Goal: Information Seeking & Learning: Learn about a topic

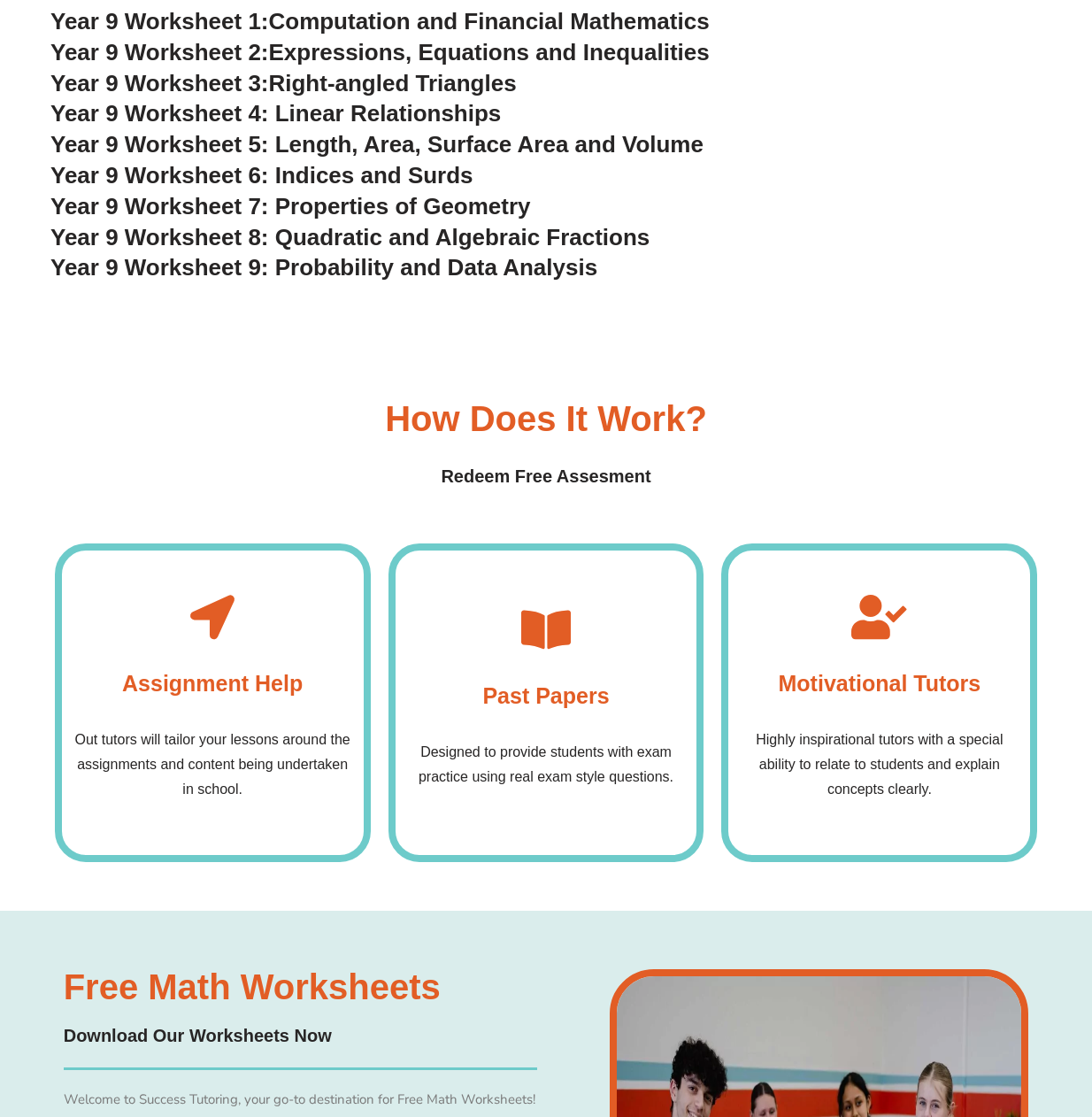
scroll to position [5164, 0]
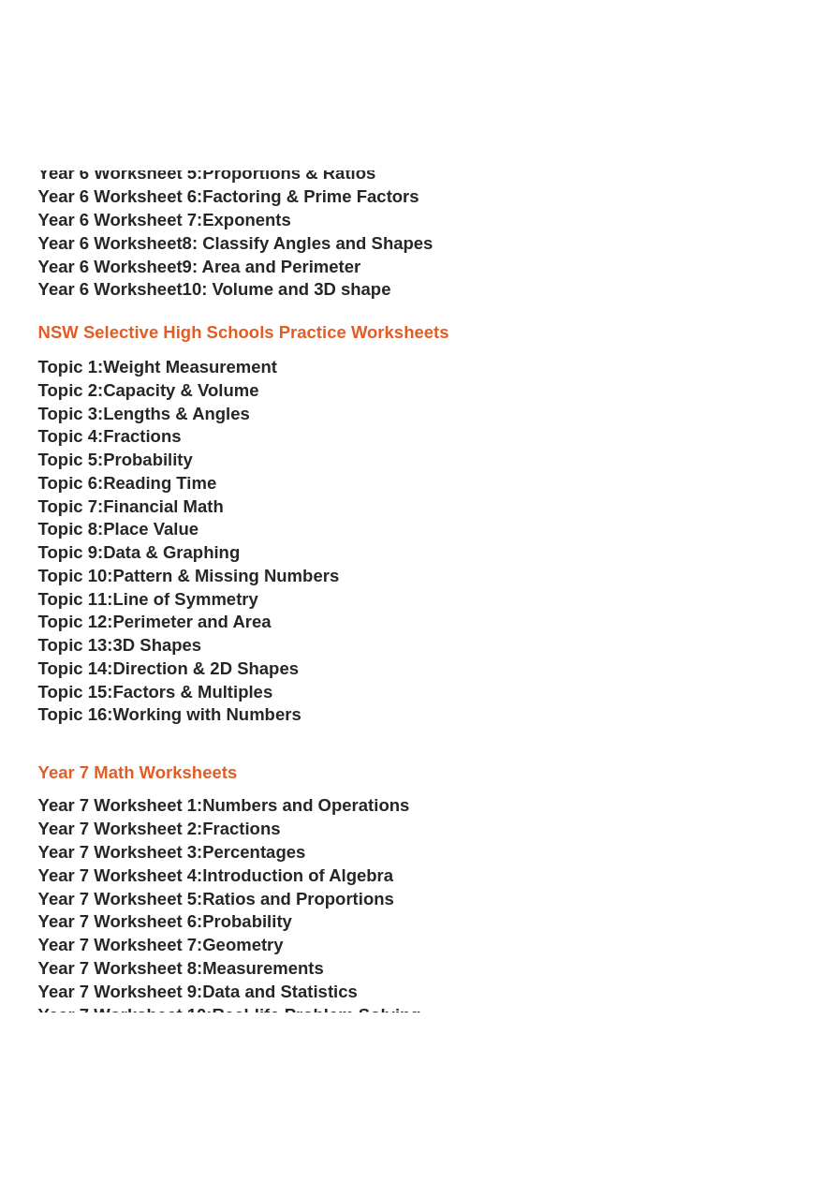
scroll to position [2890, 0]
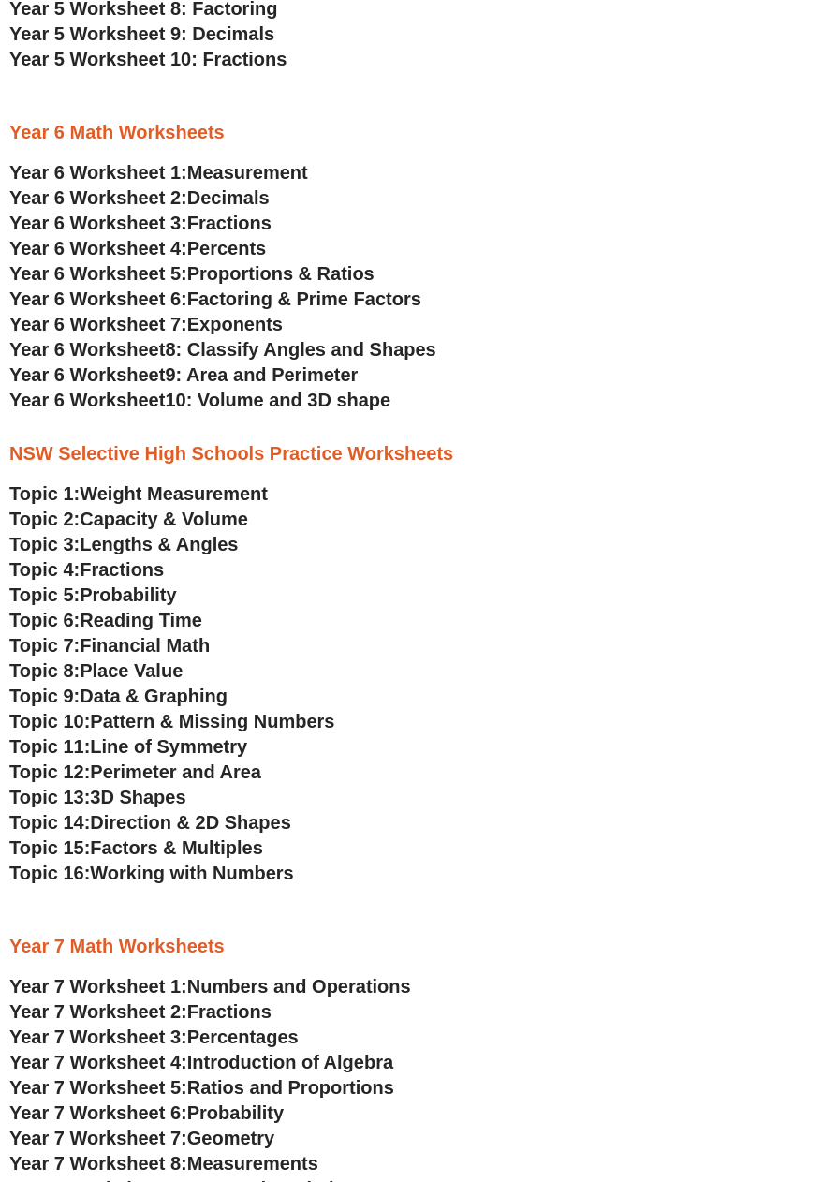
click at [509, 312] on h3 "Year 6 Worksheet 7: Exponents" at bounding box center [411, 324] width 805 height 24
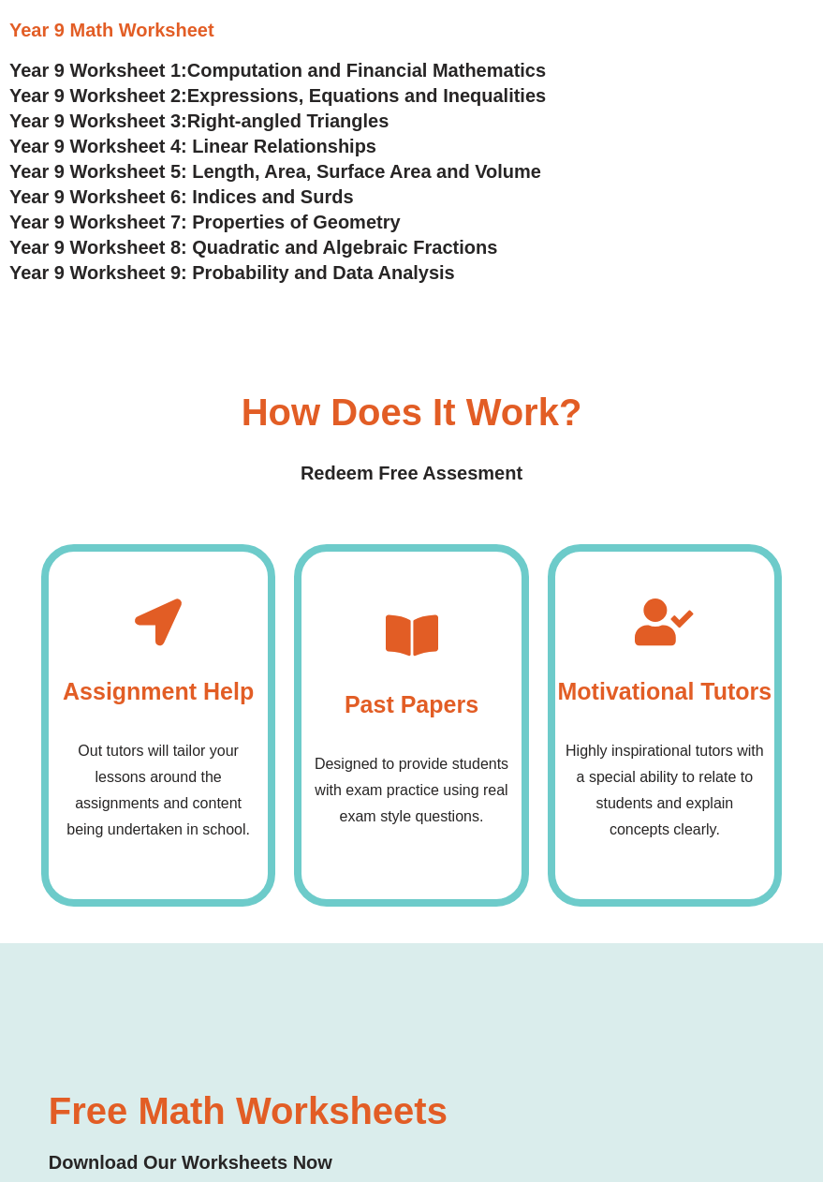
scroll to position [4796, 0]
